Goal: Communication & Community: Answer question/provide support

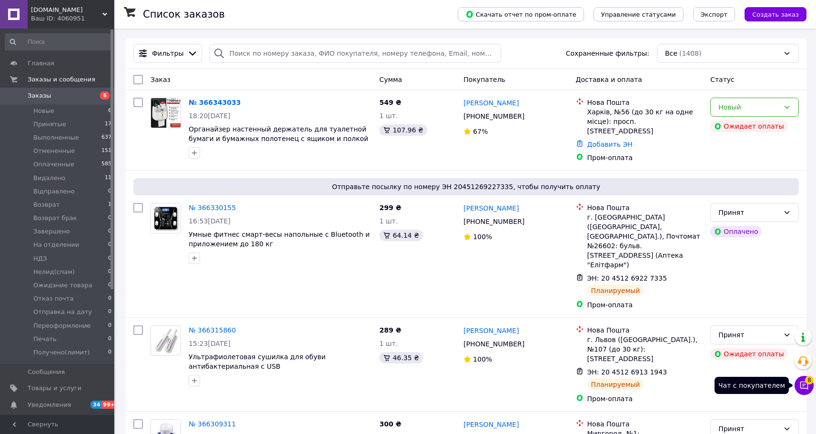
click at [809, 386] on button "Чат с покупателем 8" at bounding box center [804, 385] width 19 height 19
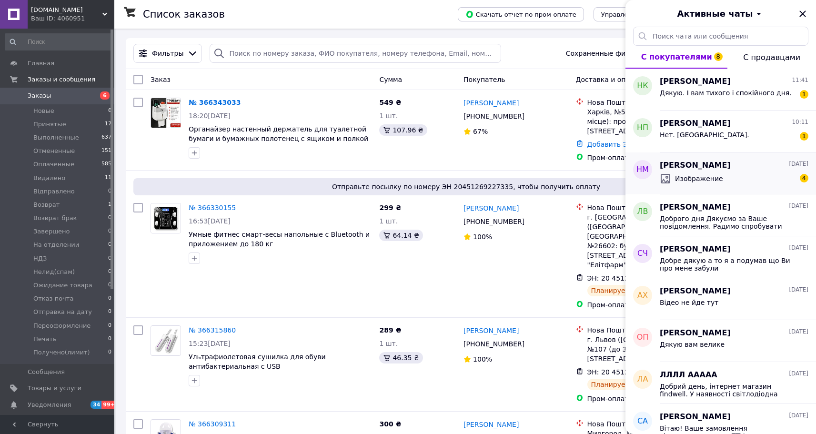
click at [726, 172] on div "Изображение 4" at bounding box center [734, 178] width 149 height 15
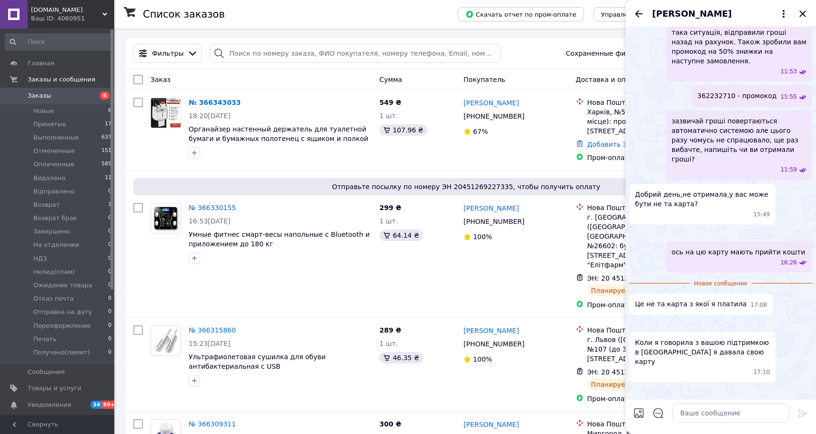
scroll to position [828, 0]
click at [637, 387] on img at bounding box center [633, 391] width 8 height 8
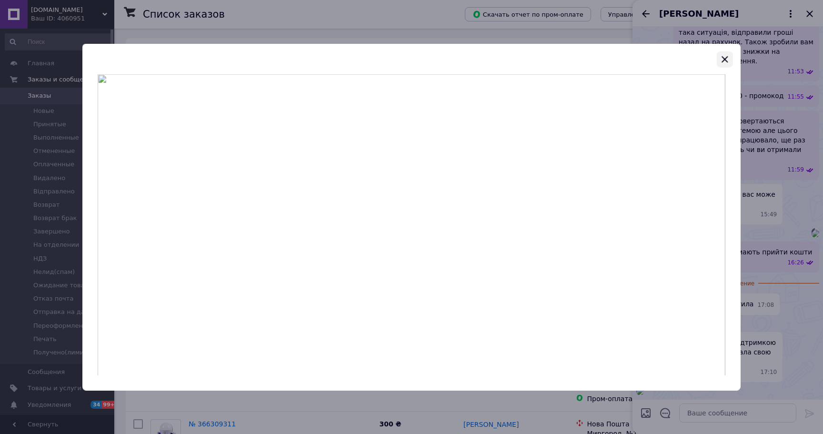
click at [724, 54] on icon "button" at bounding box center [724, 58] width 11 height 11
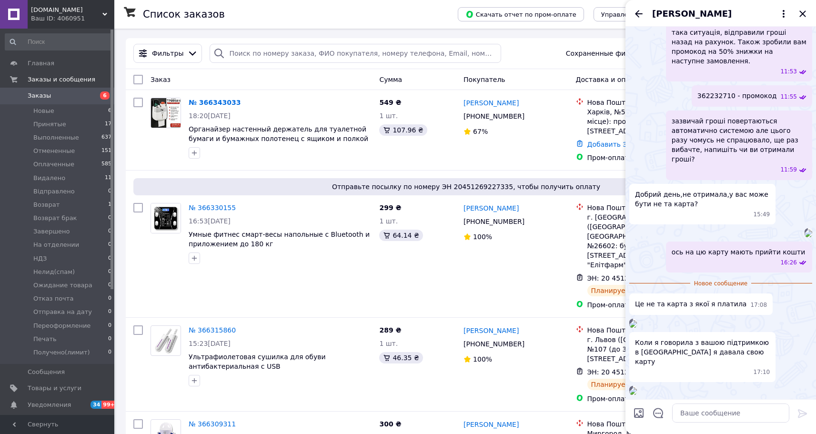
scroll to position [637, 0]
click at [637, 320] on img at bounding box center [633, 324] width 8 height 8
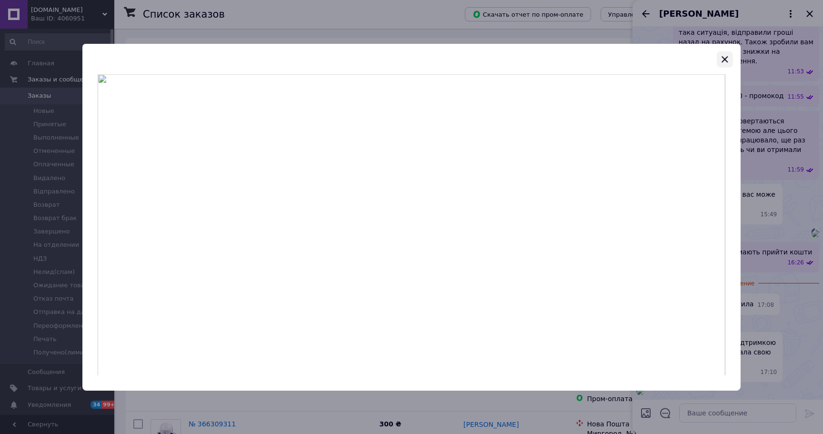
click at [724, 59] on icon "button" at bounding box center [725, 59] width 6 height 6
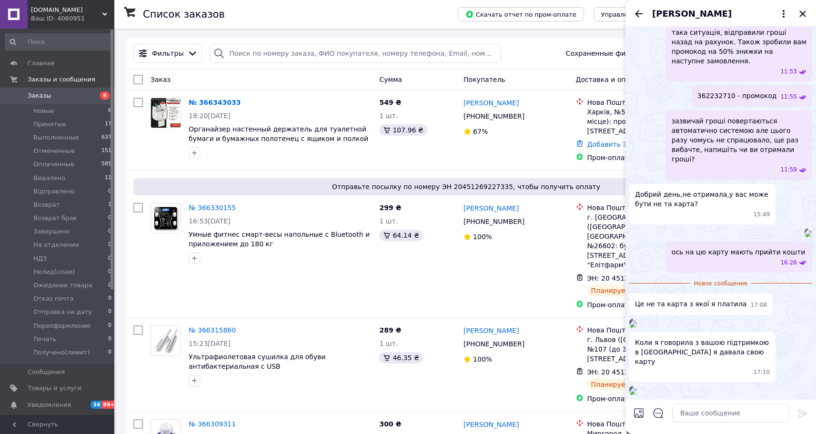
scroll to position [619, 0]
click at [805, 230] on img at bounding box center [809, 234] width 8 height 8
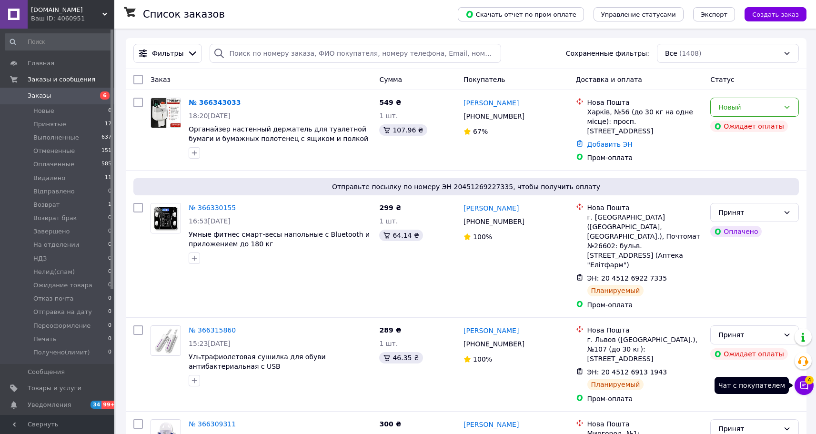
click at [801, 391] on button "Чат с покупателем 4" at bounding box center [804, 385] width 19 height 19
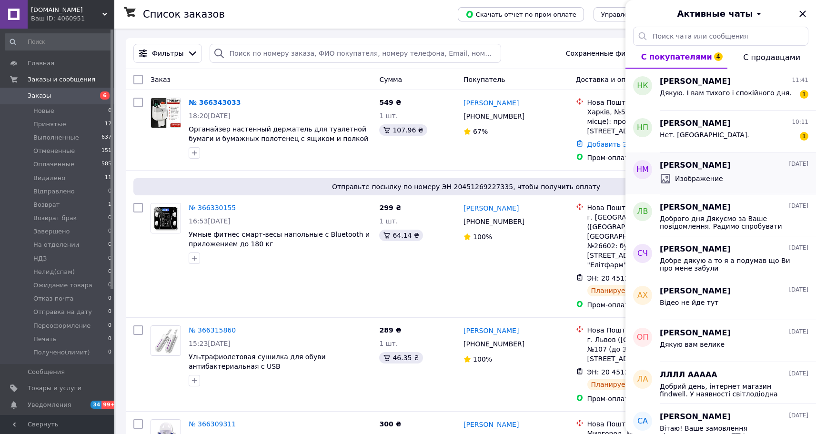
click at [722, 177] on div "Изображение" at bounding box center [734, 178] width 149 height 15
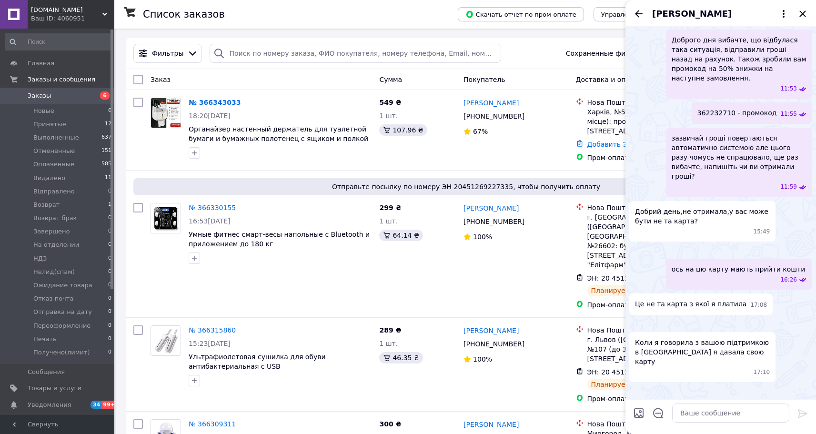
scroll to position [811, 0]
click at [688, 20] on div "[PERSON_NAME]" at bounding box center [721, 13] width 191 height 27
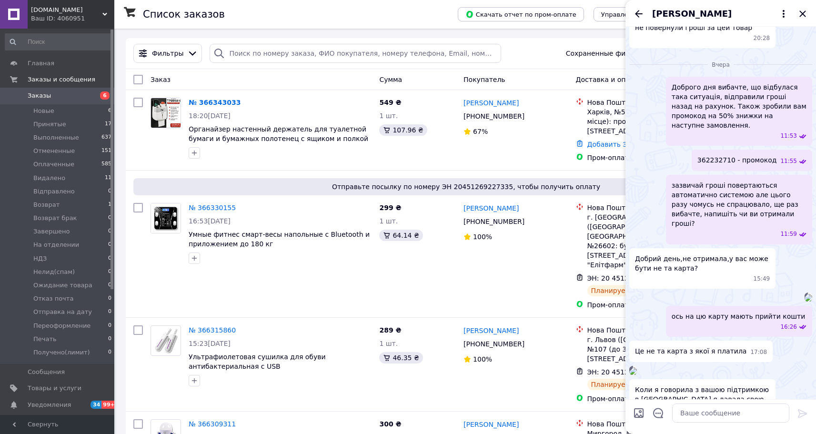
scroll to position [525, 0]
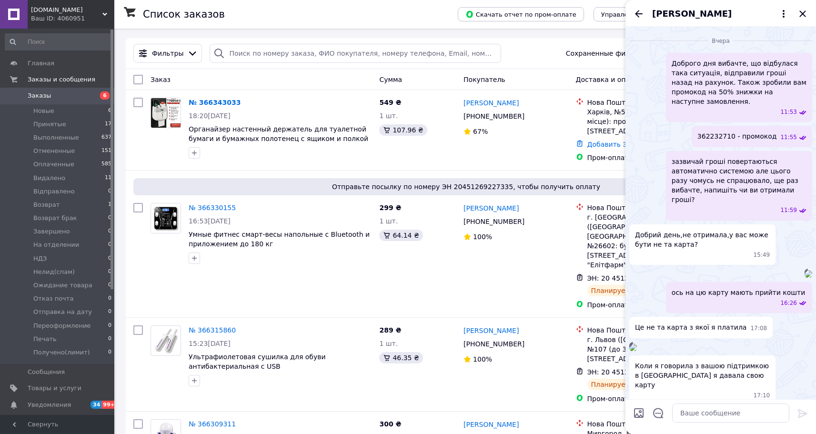
click at [805, 270] on img at bounding box center [809, 274] width 8 height 8
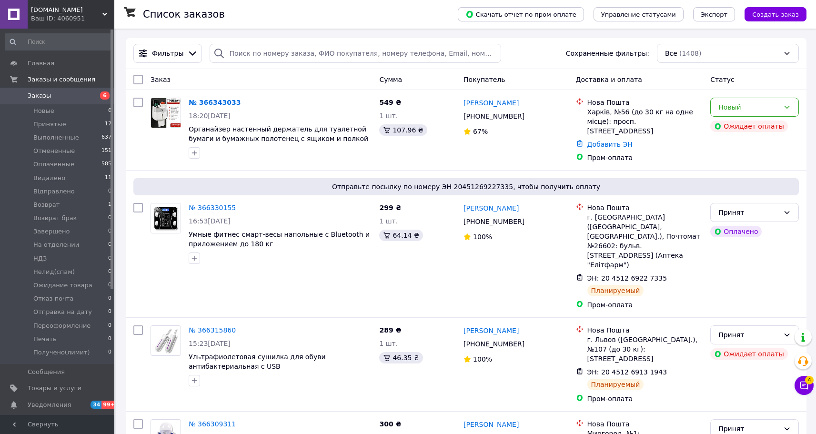
scroll to position [380, 0]
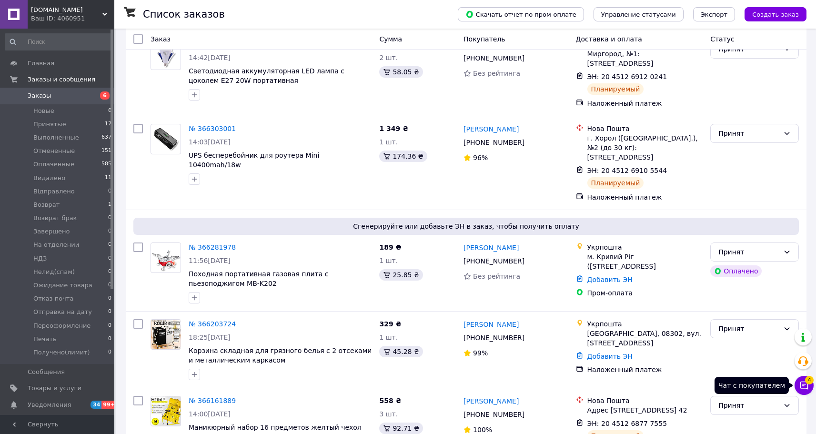
click at [806, 386] on icon at bounding box center [804, 386] width 10 height 10
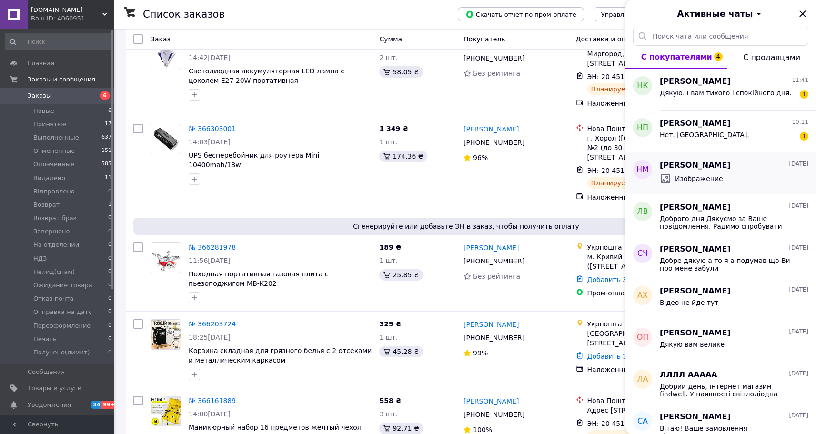
click at [727, 173] on div "Изображение" at bounding box center [734, 178] width 149 height 15
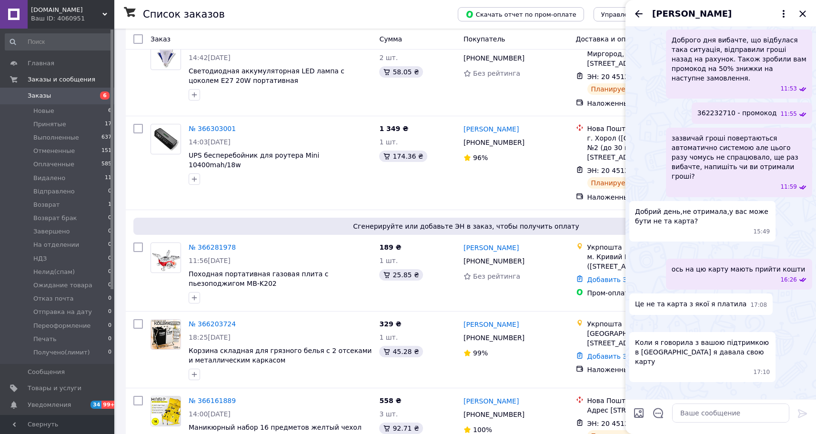
scroll to position [550, 0]
click at [805, 247] on img at bounding box center [809, 251] width 8 height 8
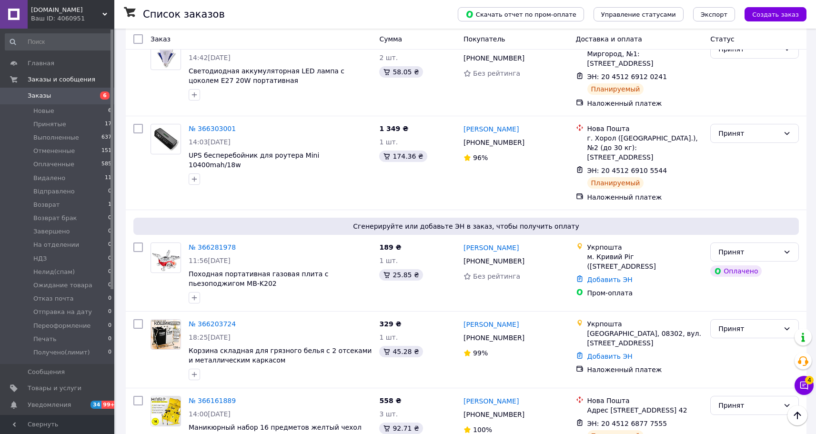
click at [807, 388] on icon at bounding box center [804, 386] width 10 height 10
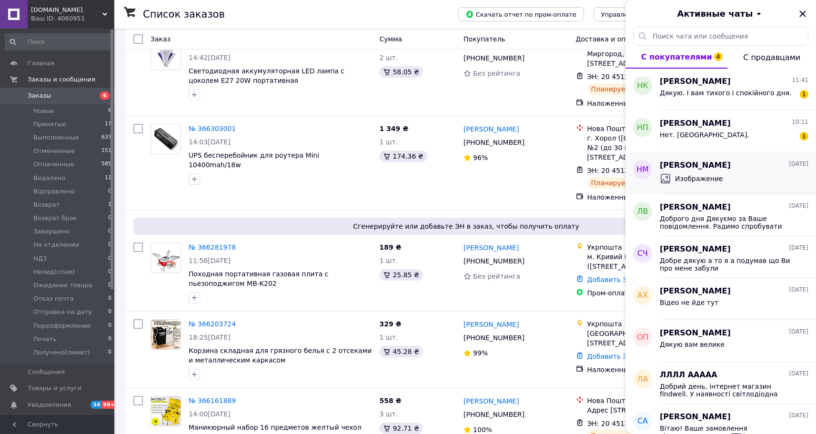
click at [717, 176] on span "Изображение" at bounding box center [699, 179] width 48 height 10
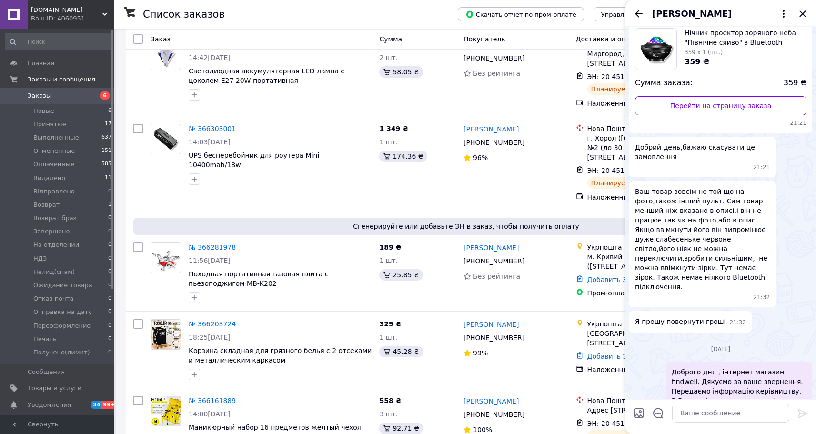
scroll to position [0, 0]
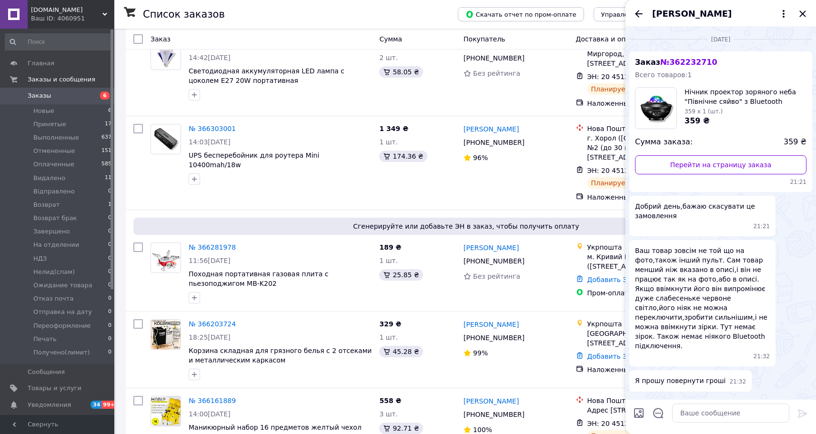
click at [703, 56] on div "Заказ № 362232710 Всего товаров: 1 Нічник проектор зоряного неба "Північне сяйв…" at bounding box center [720, 121] width 183 height 141
click at [703, 58] on span "№ 362232710" at bounding box center [688, 62] width 57 height 9
drag, startPoint x: 708, startPoint y: 59, endPoint x: 668, endPoint y: 61, distance: 39.6
click at [668, 61] on div "Заказ № 362232710 Всего товаров: 1 Нічник проектор зоряного неба "Північне сяйв…" at bounding box center [720, 121] width 183 height 141
copy span "362232710"
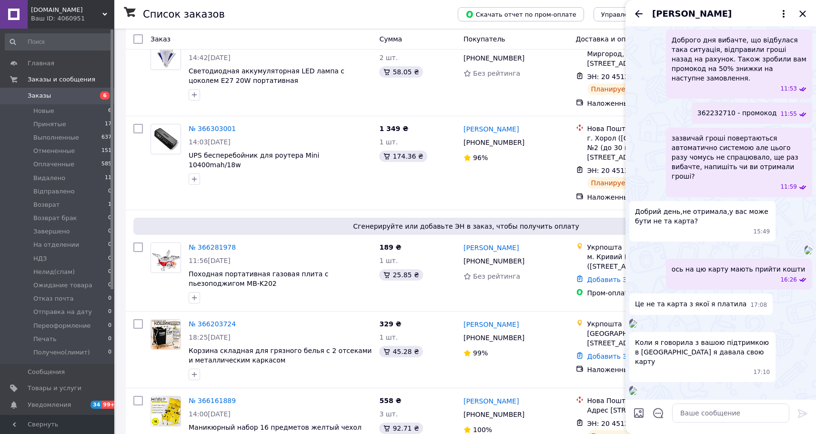
scroll to position [811, 0]
click at [712, 423] on div at bounding box center [730, 413] width 125 height 27
click at [714, 417] on textarea at bounding box center [730, 413] width 117 height 19
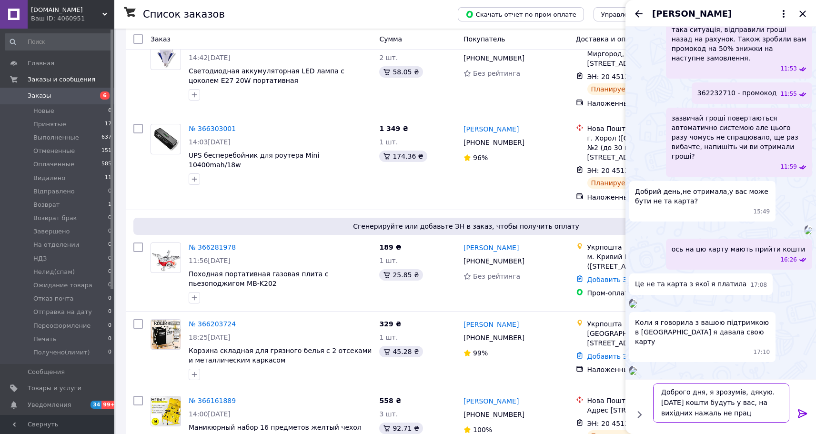
scroll to position [831, 0]
click at [745, 400] on textarea "Доброго дня, я зрозумів, дякую. [DATE] кошти будуть у вас, на вихідних нажаль н…" at bounding box center [721, 403] width 136 height 39
paste textarea "я зрозумів, дякую. [DATE] відправлю вам гроші з фопа на цю картку та надішлю кв…"
click at [662, 391] on textarea "я зрозумів, дякую. [DATE] відправлю вам гроші з фопа на цю картку та надішлю кв…" at bounding box center [721, 403] width 136 height 39
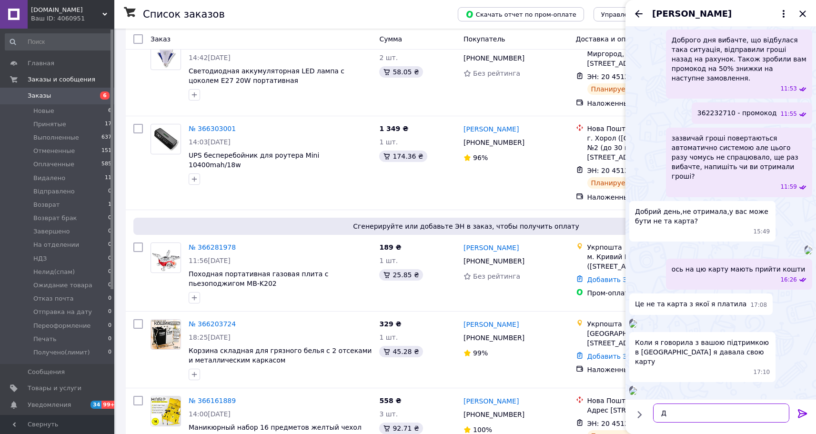
scroll to position [811, 0]
paste textarea "я зрозумів, дякую. [DATE] відправлю вам гроші з фопа на цю картку та надішлю кв…"
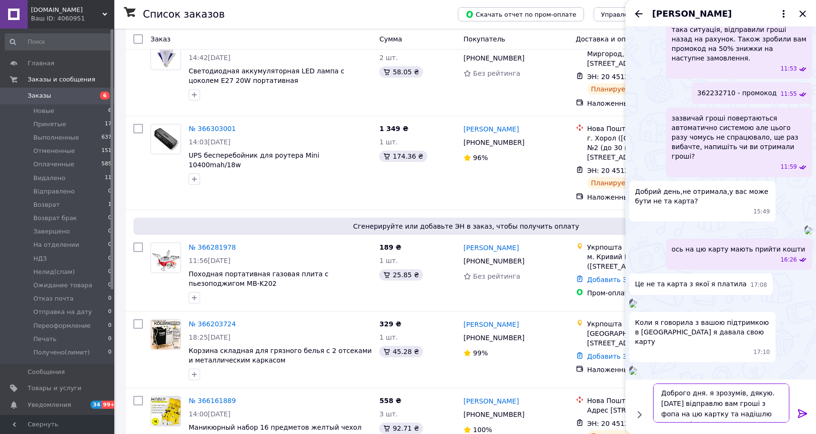
scroll to position [831, 0]
click at [705, 393] on textarea "Доброго дня. я зрозумів, дякую. [DATE] відправлю вам гроші з фопа на цю картку …" at bounding box center [721, 403] width 136 height 39
type textarea "Доброго дня. Я зрозумів, дякую. [DATE] відправлю вам гроші з фопа на цю картку …"
click at [800, 413] on icon at bounding box center [802, 413] width 9 height 9
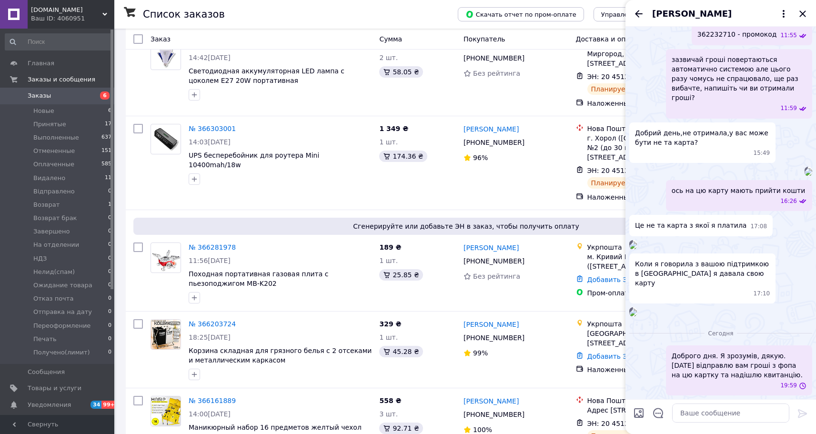
scroll to position [890, 0]
click at [763, 414] on textarea at bounding box center [730, 413] width 117 height 19
paste textarea "чекайте ближче до 12:00-14:00. я напишу вам ще раз як надішлю гроші"
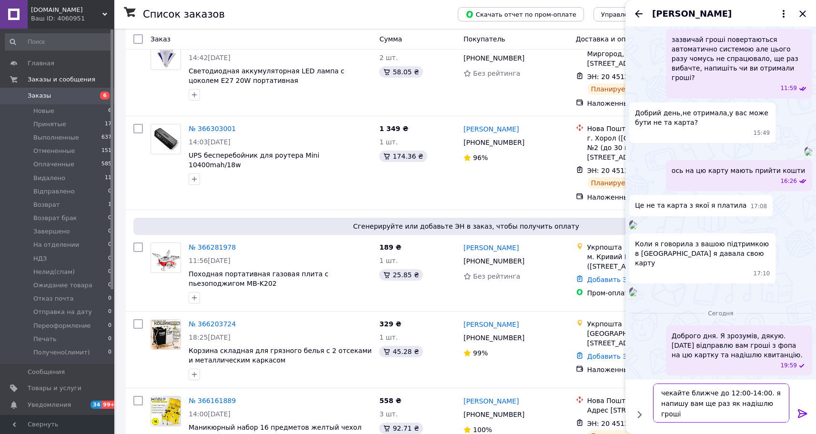
type textarea "чекайте ближче до 12:00-14:00. я напишу вам ще раз як надішлю гроші"
click at [797, 409] on icon at bounding box center [802, 413] width 11 height 11
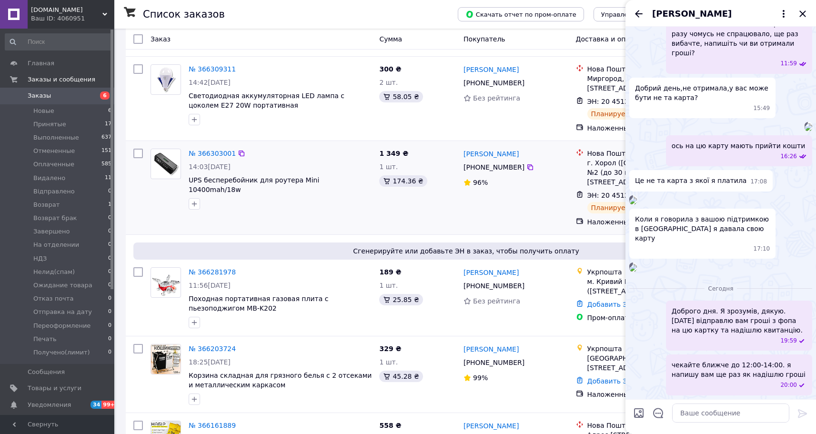
scroll to position [380, 0]
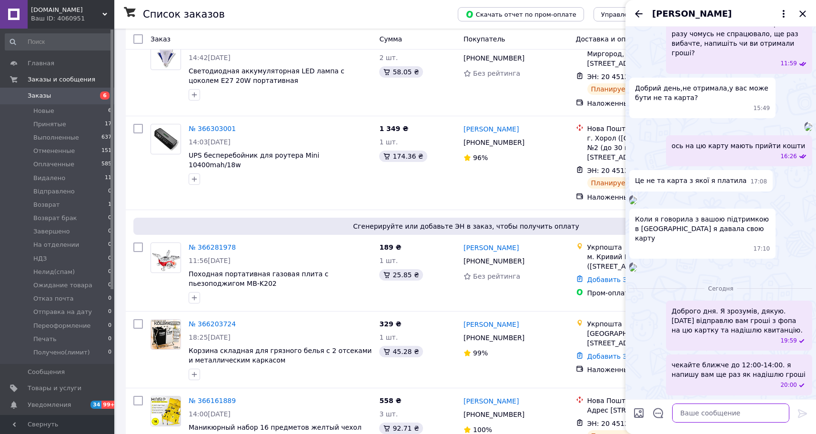
drag, startPoint x: 729, startPoint y: 414, endPoint x: 730, endPoint y: 393, distance: 21.4
click at [729, 414] on textarea at bounding box center [730, 413] width 117 height 19
paste textarea "ще раз вибачте за такі затримки, зазвичай такі питання вирішуються швидко."
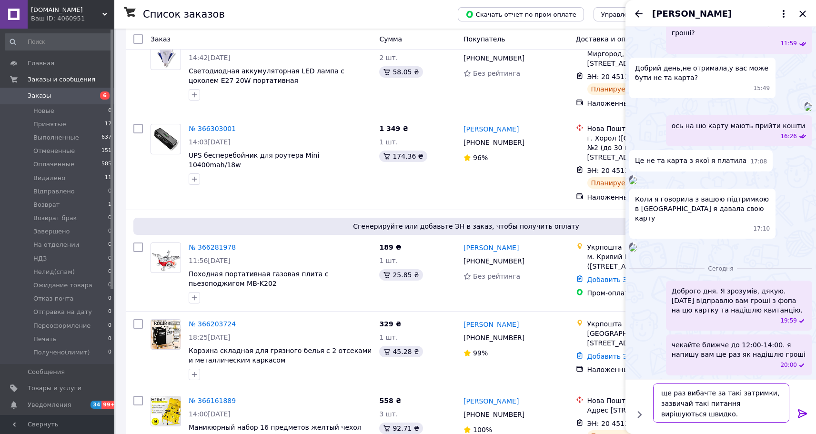
scroll to position [954, 0]
type textarea "ще раз вибачте за такі затримки, зазвичай такі питання вирішуються швидко."
click at [800, 414] on icon at bounding box center [802, 413] width 9 height 9
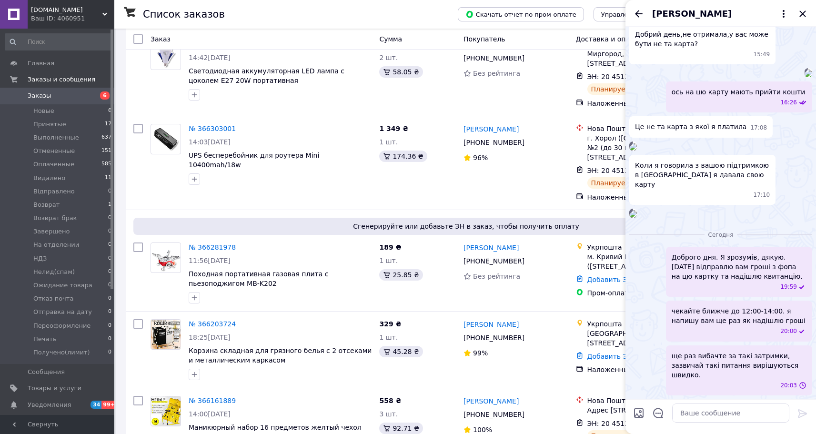
scroll to position [979, 0]
